Goal: Obtain resource: Download file/media

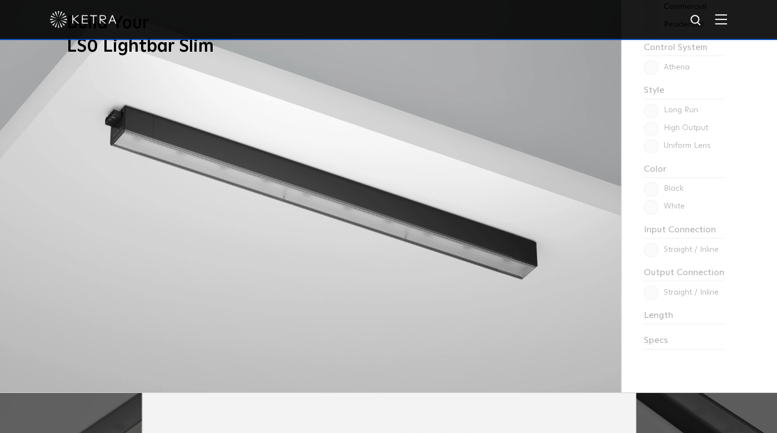
scroll to position [988, 0]
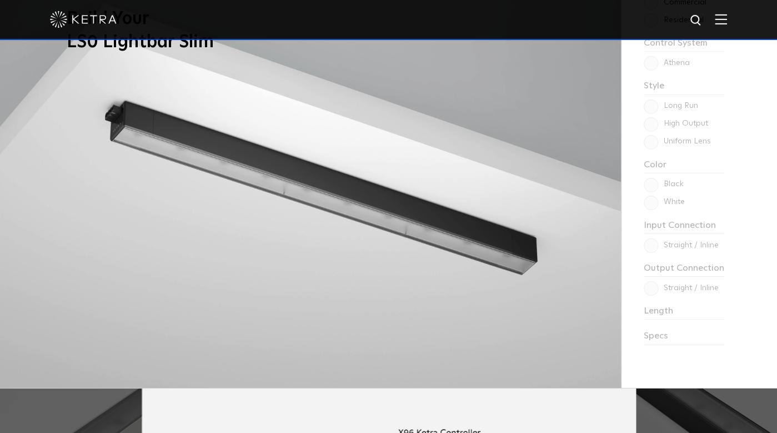
click at [654, 347] on div "Choose one to begin: Commercial Residential Control System Athena HomeWorks Sty…" at bounding box center [699, 171] width 156 height 433
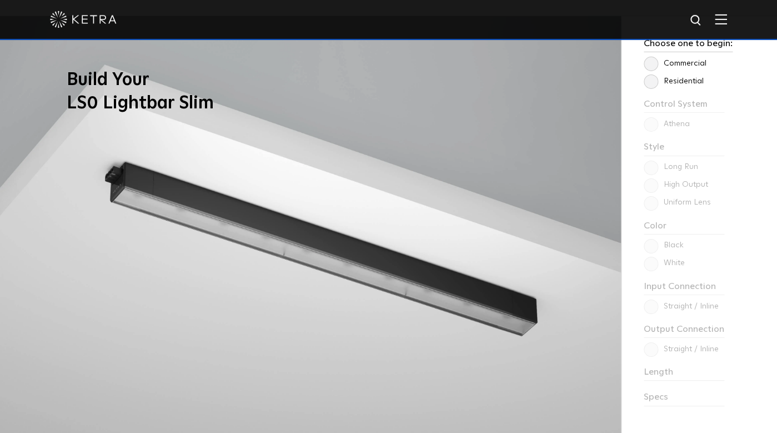
scroll to position [828, 0]
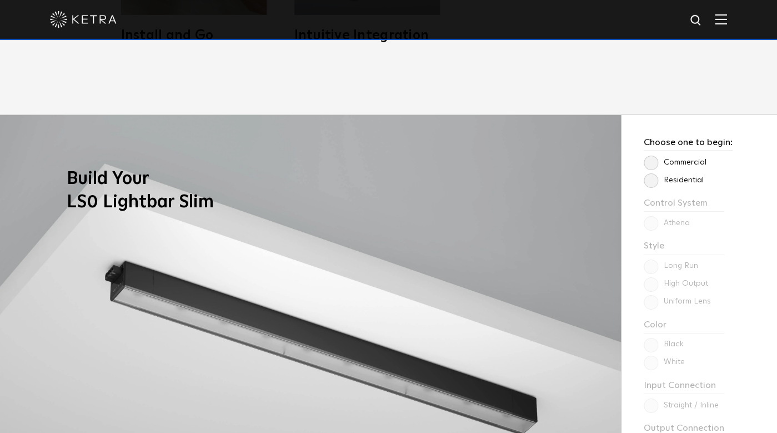
click at [651, 183] on label "Residential" at bounding box center [674, 180] width 60 height 9
click at [0, 0] on input "Residential" at bounding box center [0, 0] width 0 height 0
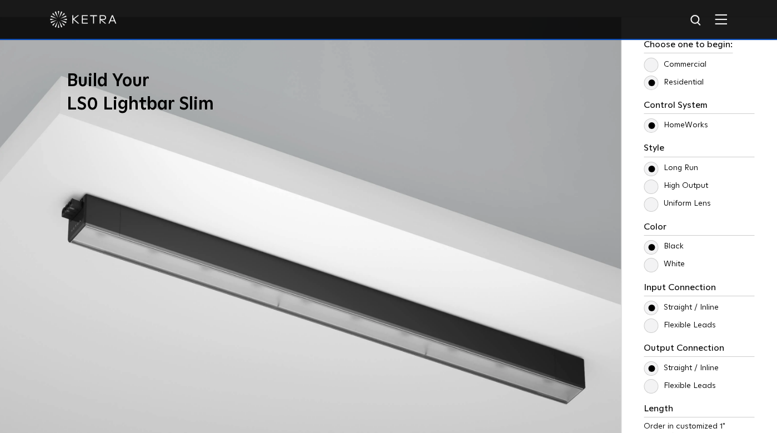
scroll to position [926, 0]
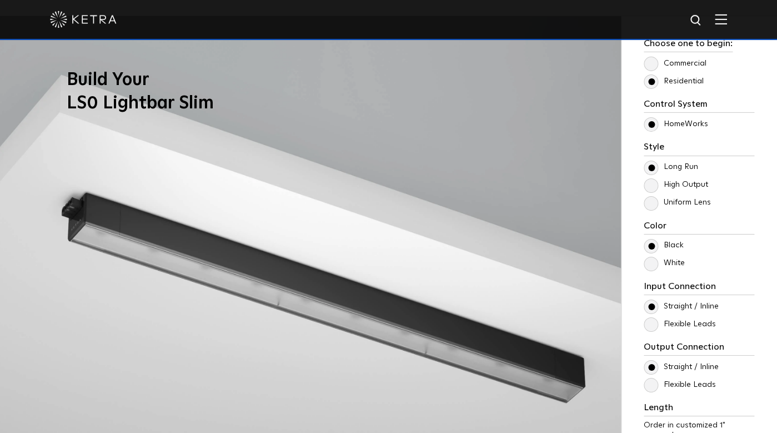
click at [657, 204] on label "Uniform Lens" at bounding box center [677, 202] width 67 height 9
click at [0, 0] on input "Uniform Lens" at bounding box center [0, 0] width 0 height 0
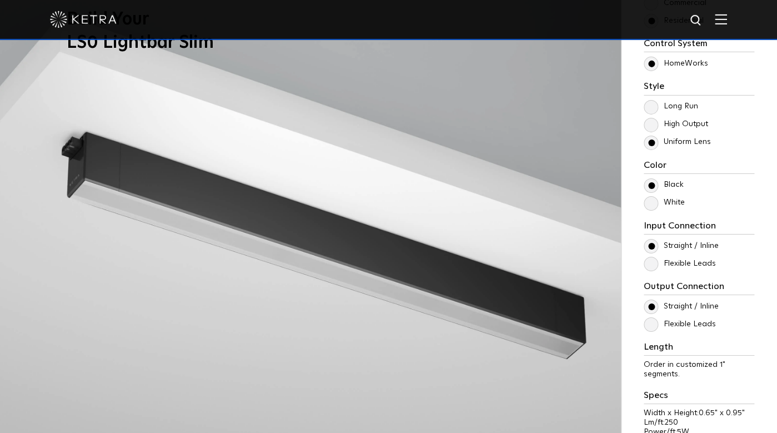
scroll to position [988, 0]
click at [649, 201] on label "White" at bounding box center [664, 201] width 41 height 9
click at [0, 0] on input "White" at bounding box center [0, 0] width 0 height 0
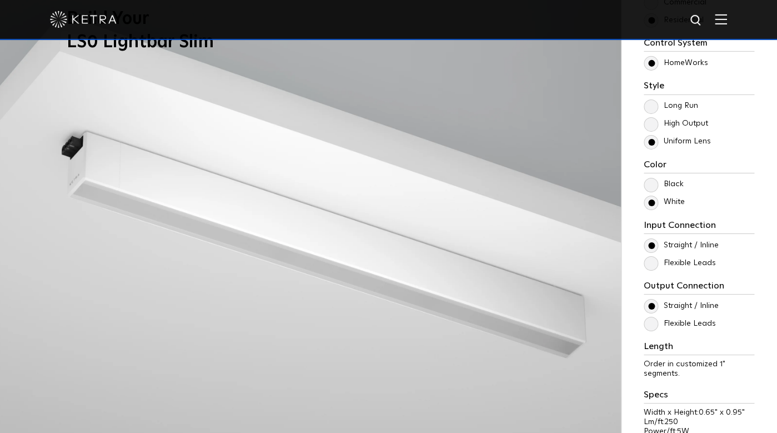
click at [649, 181] on label "Black" at bounding box center [664, 183] width 40 height 9
click at [0, 0] on input "Black" at bounding box center [0, 0] width 0 height 0
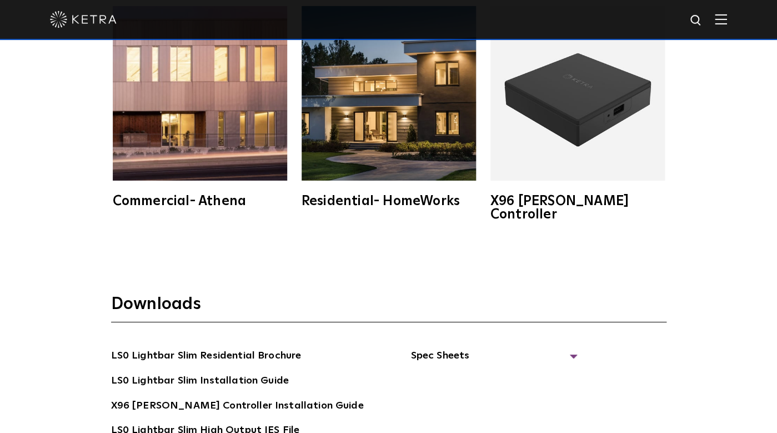
scroll to position [2074, 0]
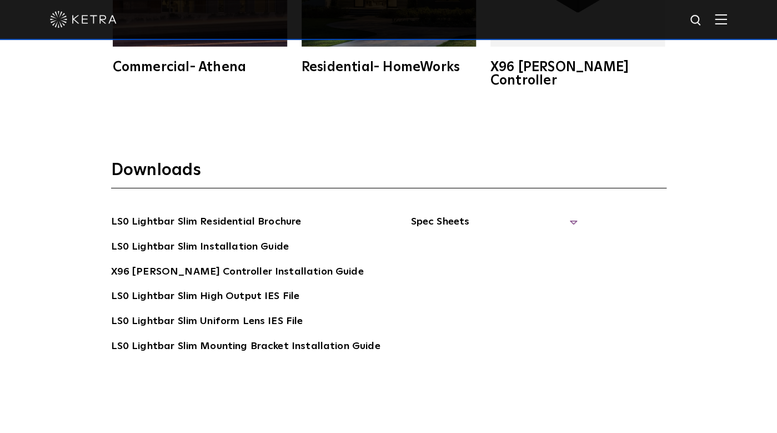
click at [517, 214] on span "Spec Sheets" at bounding box center [493, 226] width 167 height 24
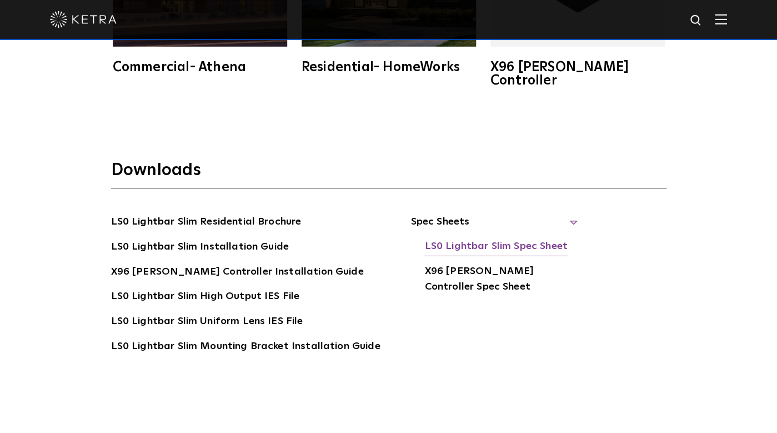
click at [493, 238] on link "LS0 Lightbar Slim Spec Sheet" at bounding box center [495, 247] width 143 height 18
